Goal: Task Accomplishment & Management: Manage account settings

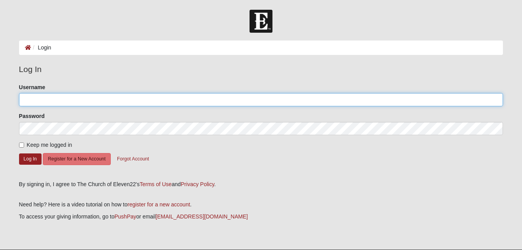
type input "bradjill"
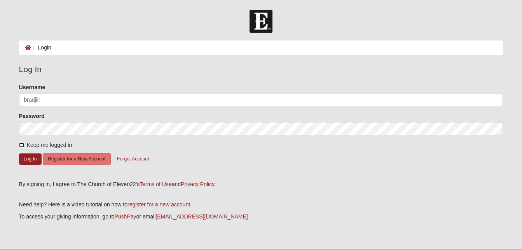
click at [22, 145] on input "Keep me logged in" at bounding box center [21, 144] width 5 height 5
checkbox input "true"
click at [25, 159] on button "Log In" at bounding box center [30, 158] width 23 height 11
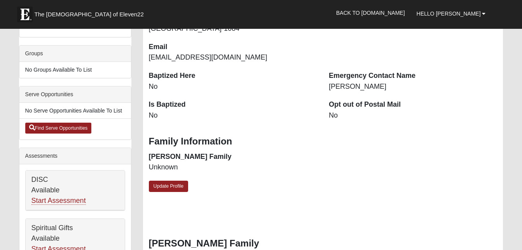
scroll to position [176, 0]
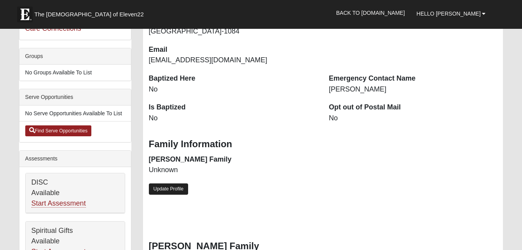
click at [175, 190] on link "Update Profile" at bounding box center [169, 188] width 40 height 11
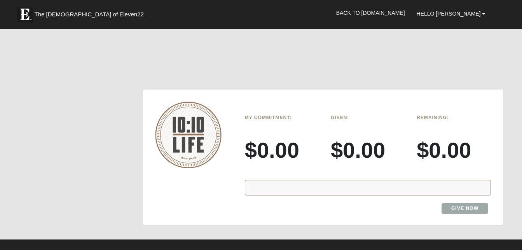
scroll to position [1152, 0]
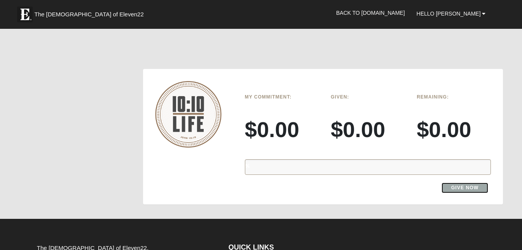
click at [458, 190] on link "Give Now" at bounding box center [465, 187] width 47 height 11
